Goal: Use online tool/utility: Use online tool/utility

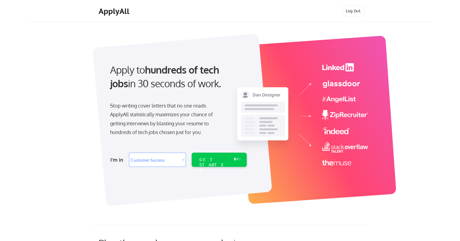
select select ""sales""
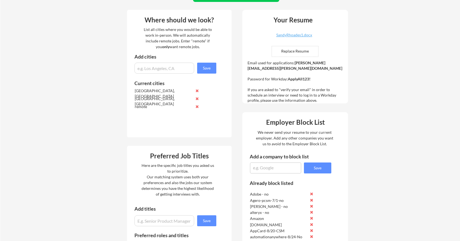
scroll to position [114, 0]
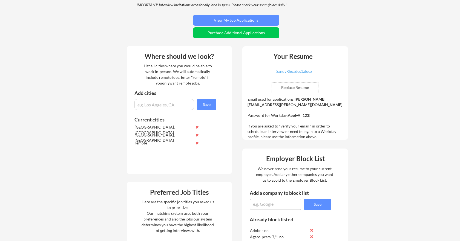
click at [258, 202] on textarea at bounding box center [275, 204] width 51 height 11
type textarea "PAR Tech-8/26-Bus Dir-No"
click at [316, 203] on button "Save" at bounding box center [317, 204] width 27 height 11
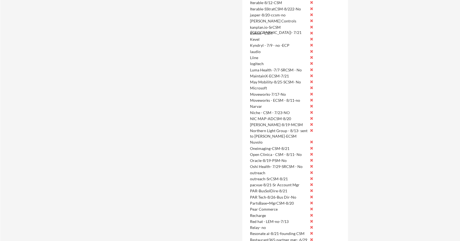
scroll to position [716, 0]
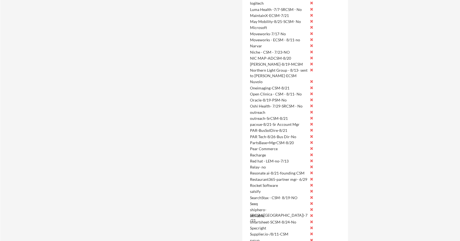
click at [312, 129] on button at bounding box center [312, 130] width 4 height 4
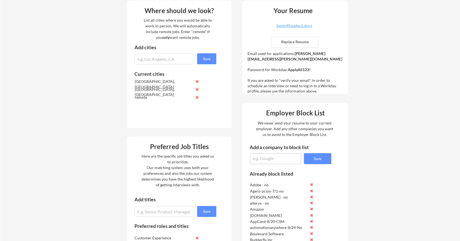
scroll to position [159, 0]
